Goal: Information Seeking & Learning: Learn about a topic

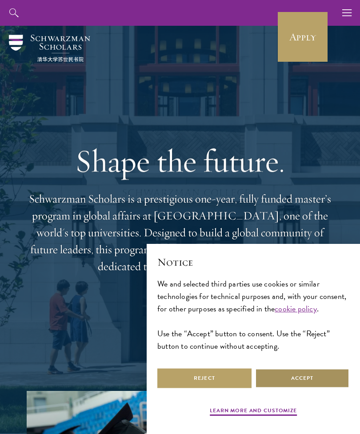
click at [328, 382] on button "Accept" at bounding box center [302, 379] width 94 height 20
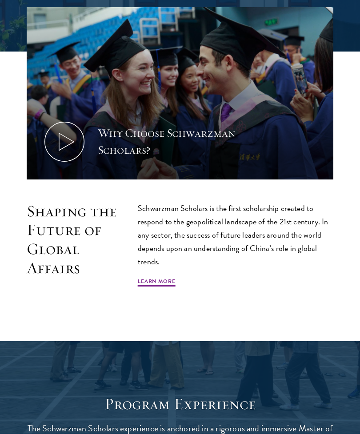
scroll to position [384, 0]
click at [160, 282] on link "Learn More" at bounding box center [157, 283] width 38 height 11
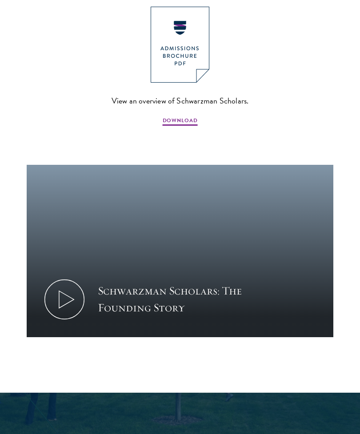
scroll to position [952, 0]
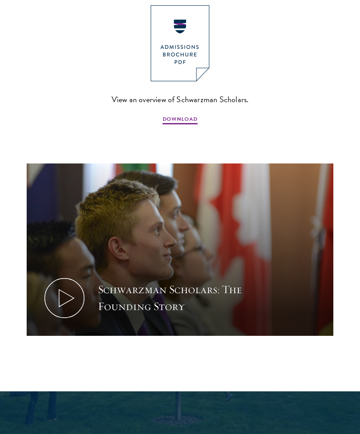
click at [182, 115] on span "DOWNLOAD" at bounding box center [180, 120] width 35 height 11
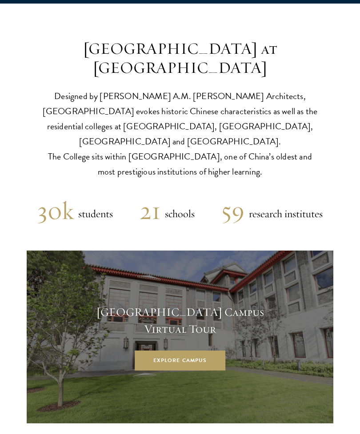
scroll to position [2132, 0]
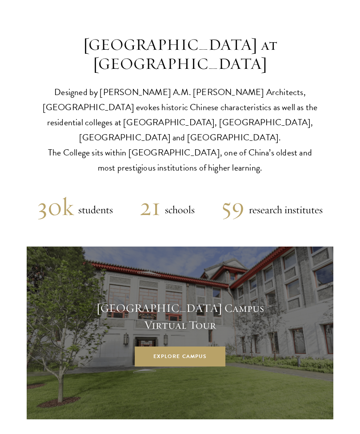
click at [215, 347] on link "Explore Campus" at bounding box center [180, 357] width 91 height 20
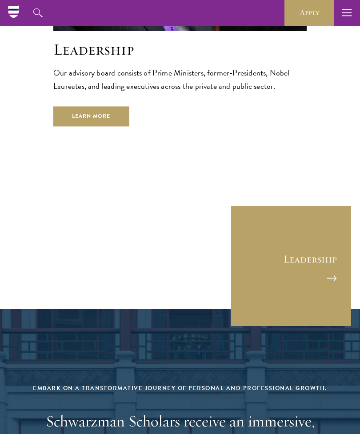
scroll to position [3306, 0]
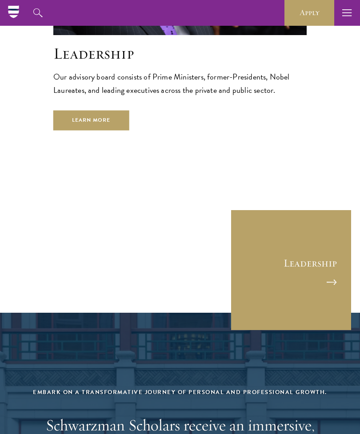
click at [346, 16] on icon "button" at bounding box center [347, 13] width 10 height 26
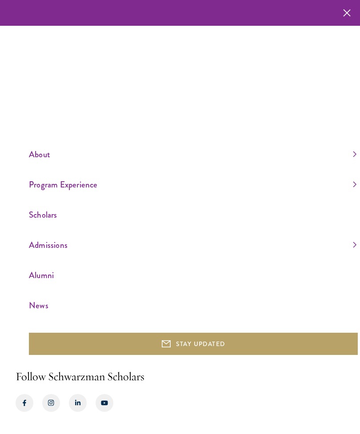
click at [60, 253] on link "Admissions" at bounding box center [193, 245] width 328 height 15
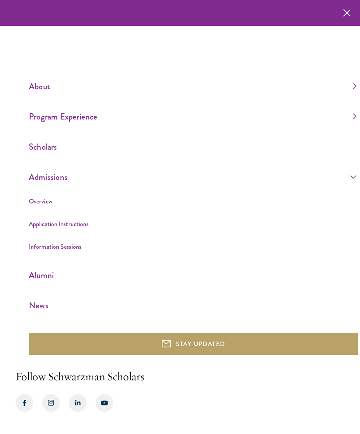
click at [45, 206] on link "Overview" at bounding box center [41, 201] width 24 height 9
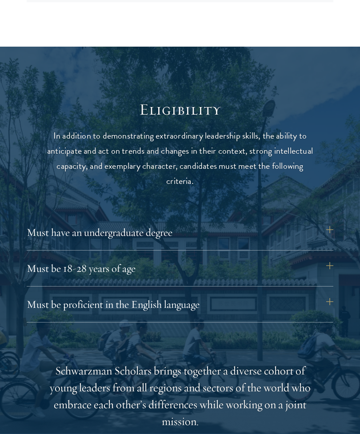
scroll to position [976, 0]
click at [331, 226] on button "Must have an undergraduate degree" at bounding box center [180, 232] width 307 height 21
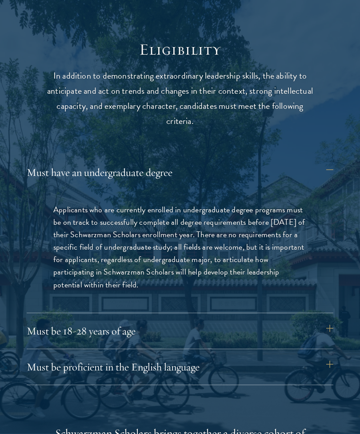
scroll to position [1048, 0]
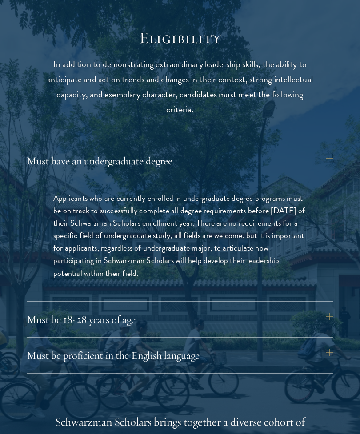
click at [332, 312] on button "Must be 18-28 years of age" at bounding box center [180, 319] width 307 height 21
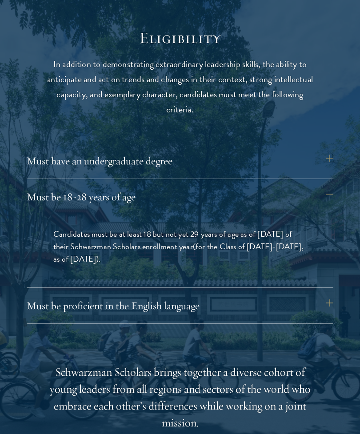
click at [338, 297] on div at bounding box center [180, 341] width 360 height 732
click at [333, 300] on button "Must be proficient in the English language" at bounding box center [180, 305] width 307 height 21
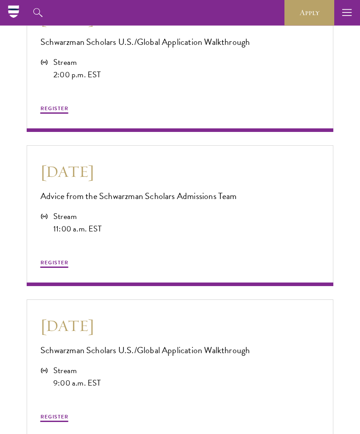
scroll to position [2438, 0]
